Goal: Information Seeking & Learning: Learn about a topic

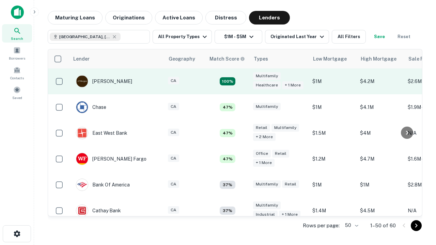
click at [242, 81] on td "100%" at bounding box center [227, 81] width 44 height 26
